Goal: Task Accomplishment & Management: Complete application form

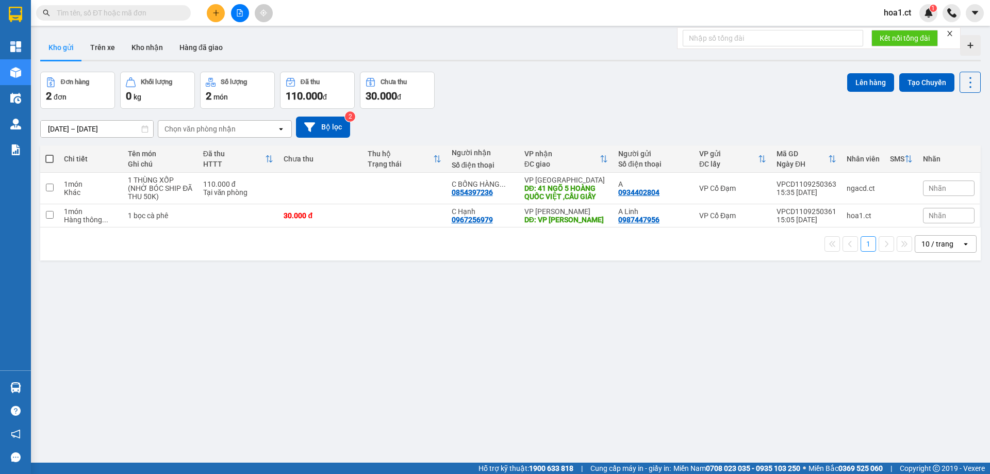
click at [73, 11] on input "text" at bounding box center [118, 12] width 122 height 11
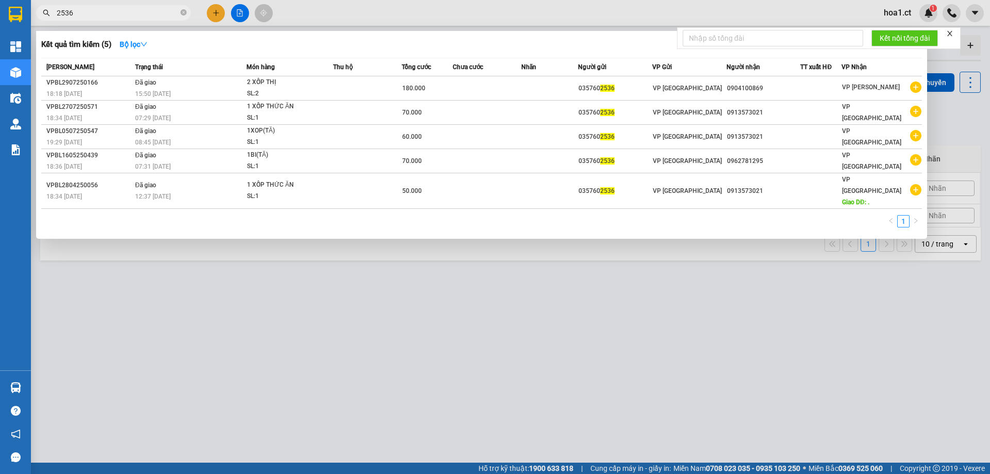
click at [161, 15] on input "2536" at bounding box center [118, 12] width 122 height 11
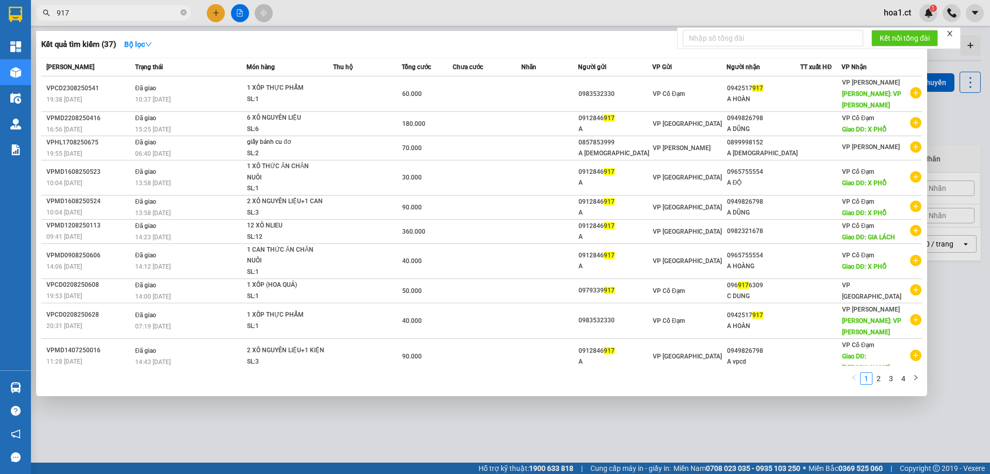
click at [147, 15] on input "917" at bounding box center [118, 12] width 122 height 11
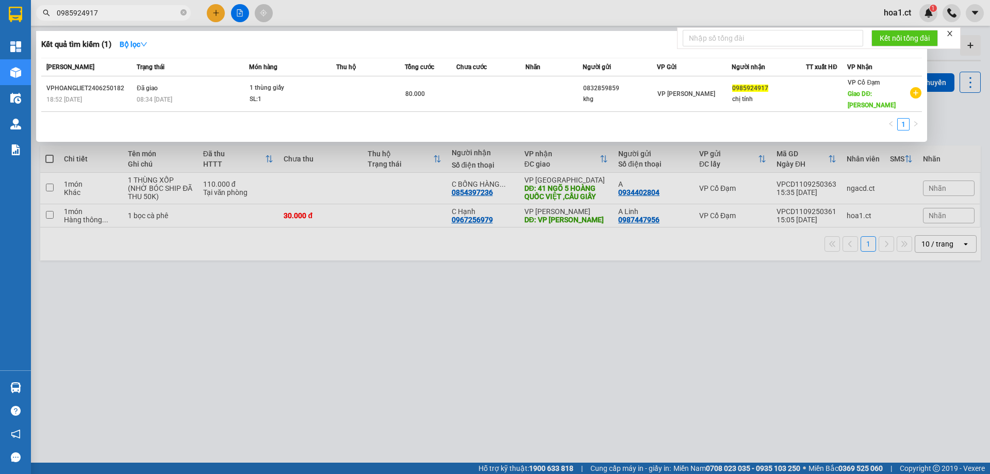
click at [110, 16] on input "0985924917" at bounding box center [118, 12] width 122 height 11
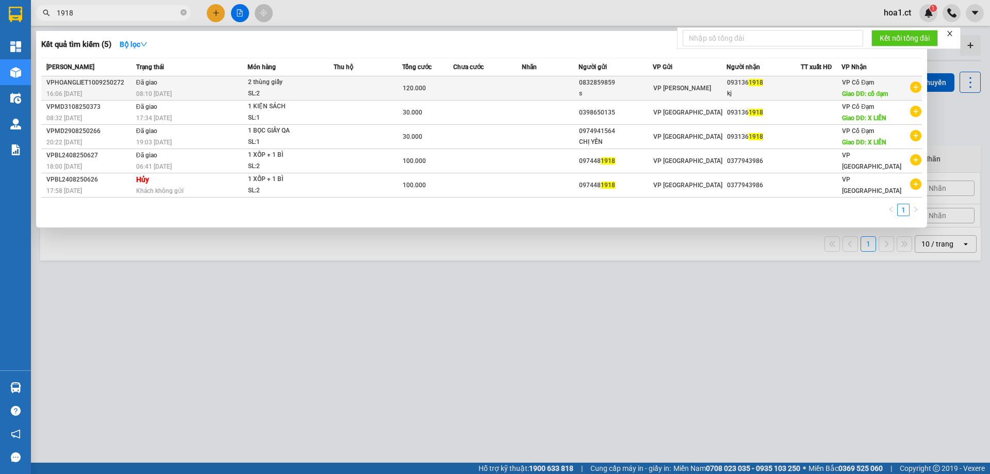
type input "1918"
click at [224, 78] on td "Đã giao 08:10 [DATE]" at bounding box center [190, 88] width 114 height 24
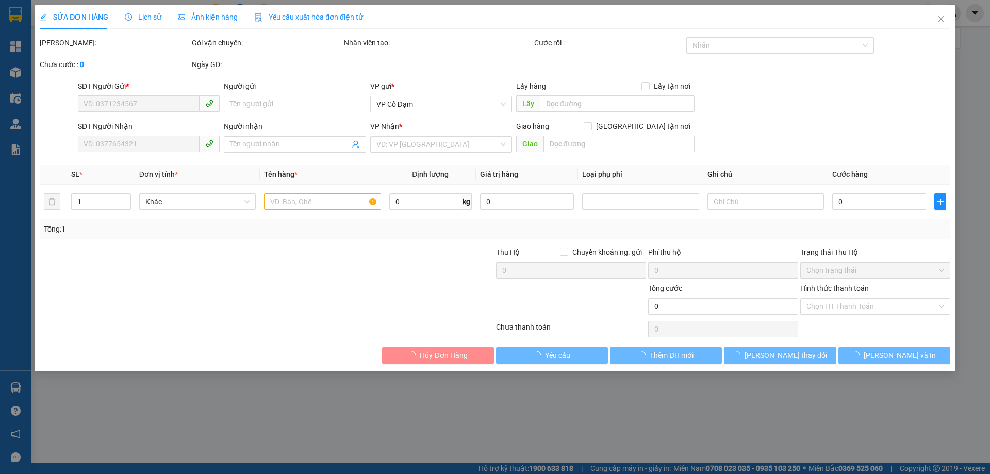
type input "0832859859"
type input "s"
type input "0931361918"
type input "kj"
type input "cổ đạm"
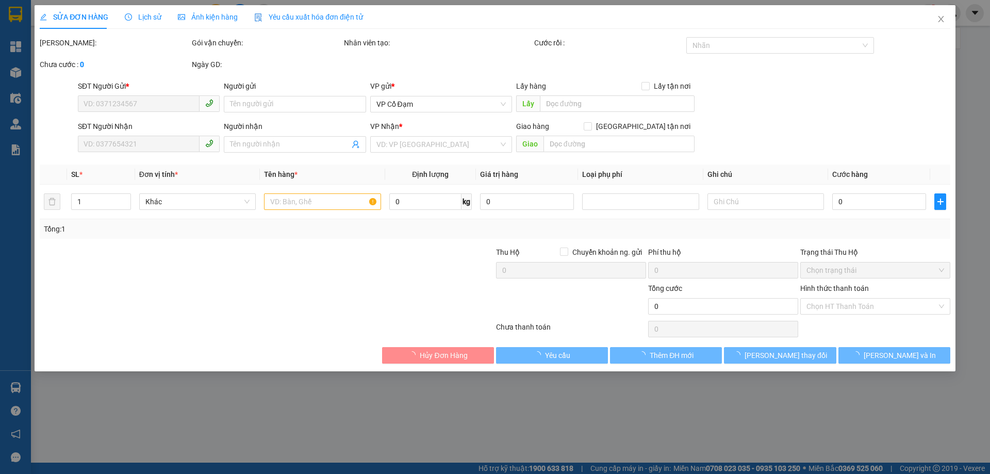
type input "120.000"
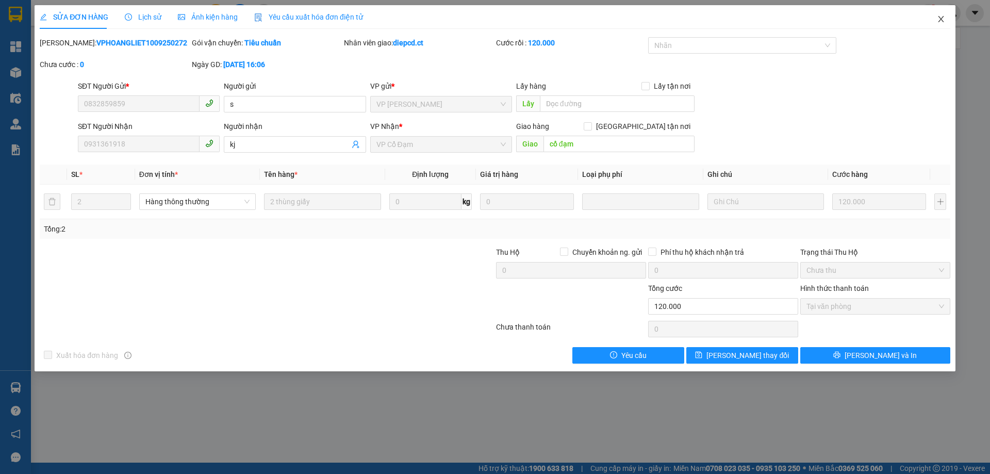
click at [943, 21] on icon "close" at bounding box center [940, 19] width 8 height 8
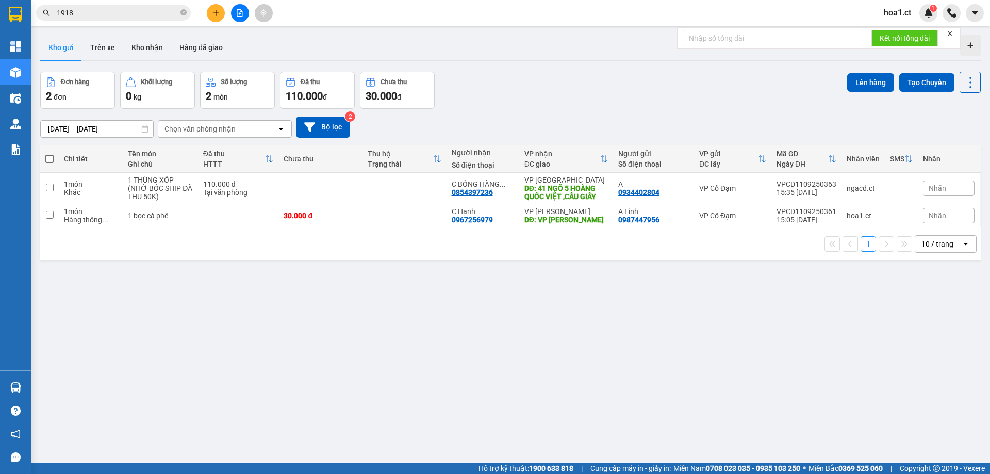
click at [104, 11] on input "1918" at bounding box center [118, 12] width 122 height 11
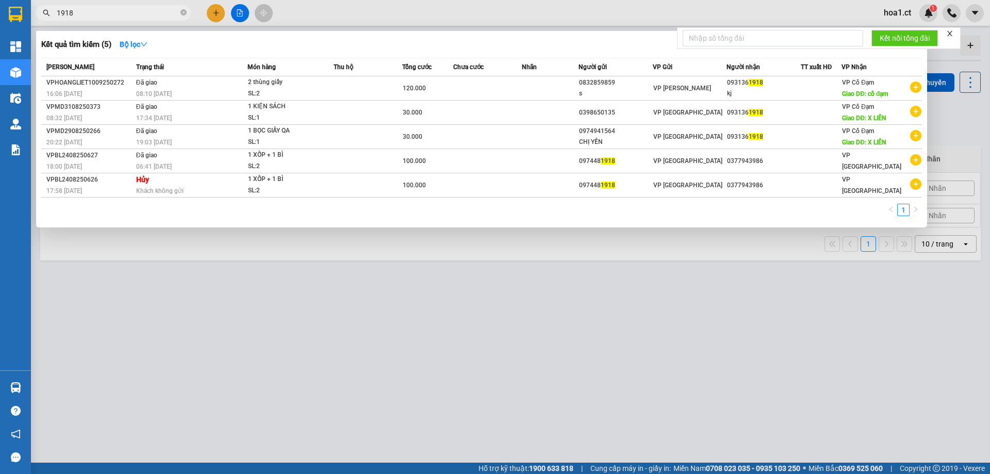
click at [104, 11] on input "1918" at bounding box center [118, 12] width 122 height 11
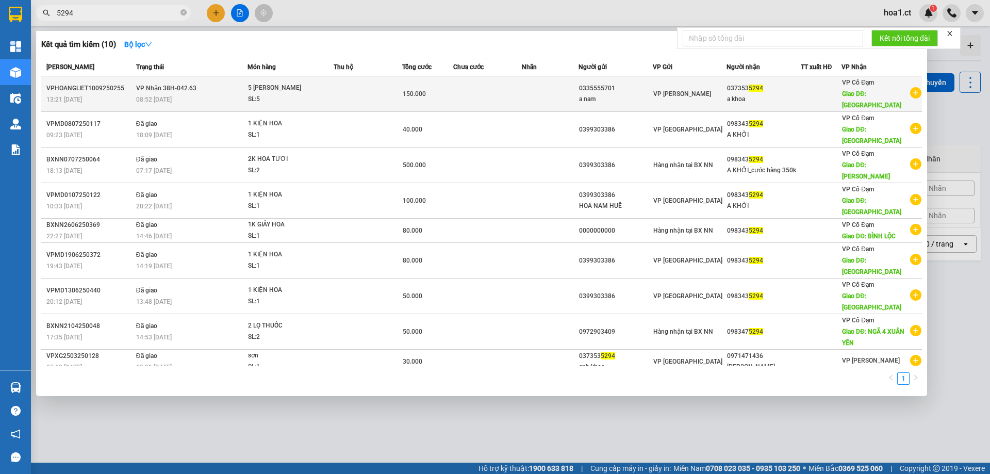
type input "5294"
click at [229, 94] on div "08:52 [DATE]" at bounding box center [191, 99] width 111 height 11
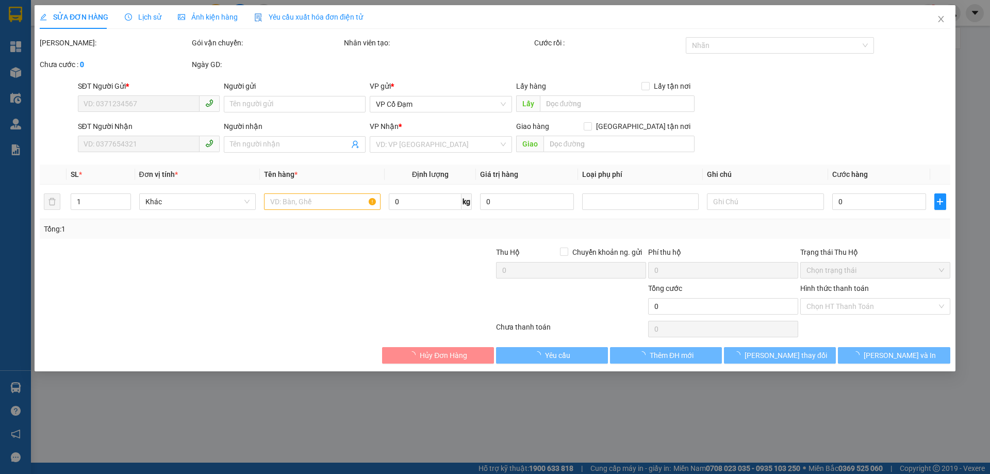
type input "0335555701"
type input "a nam"
type input "0373535294"
type input "a khoa"
type input "xuân mỹ"
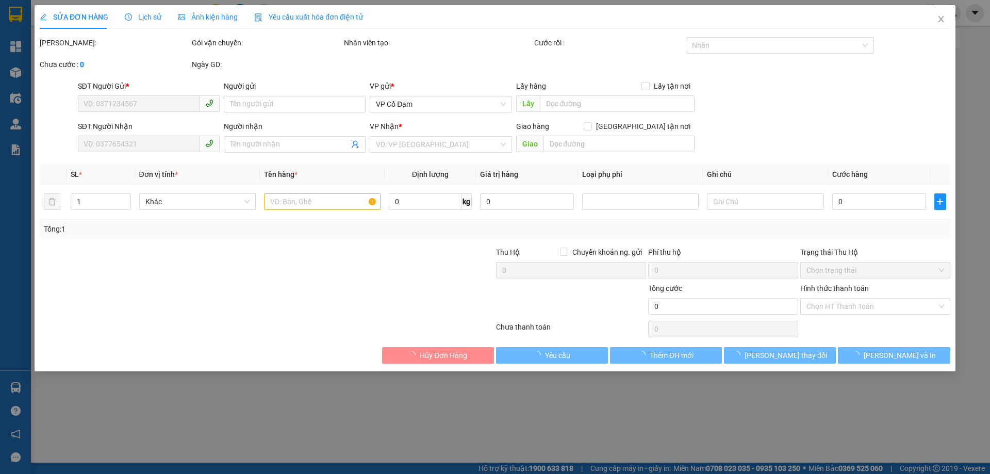
type input "150.000"
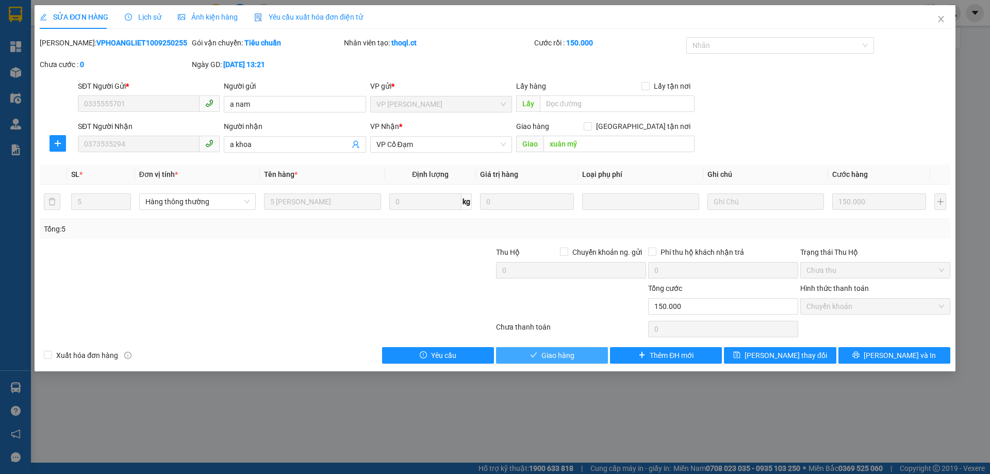
click at [555, 354] on span "Giao hàng" at bounding box center [557, 354] width 33 height 11
